Goal: Find specific page/section

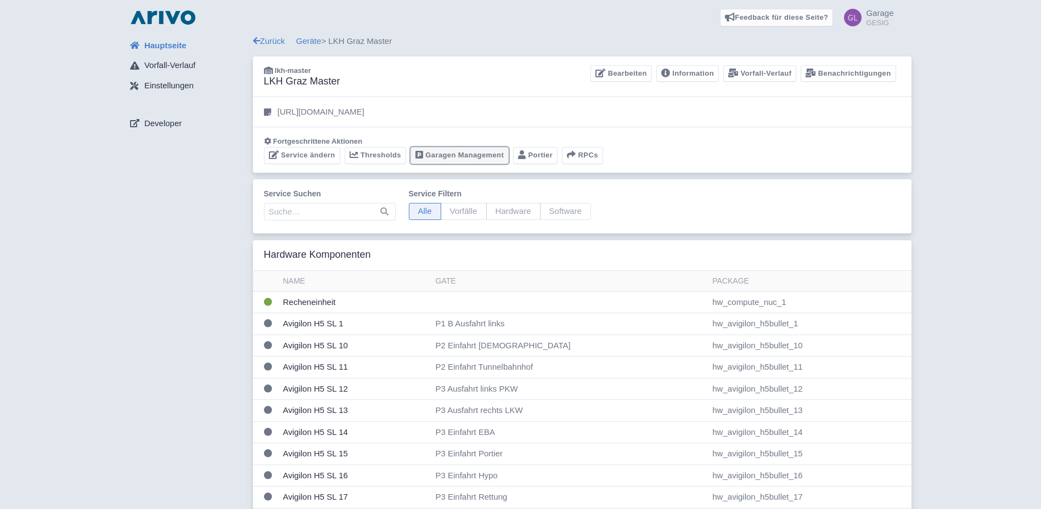
click at [449, 156] on link "Garagen Management" at bounding box center [460, 155] width 98 height 17
click at [452, 155] on link "Garagen Management" at bounding box center [460, 155] width 98 height 17
